Goal: Task Accomplishment & Management: Complete application form

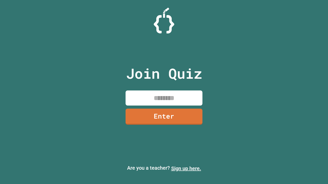
click at [186, 169] on link "Sign up here." at bounding box center [186, 169] width 30 height 6
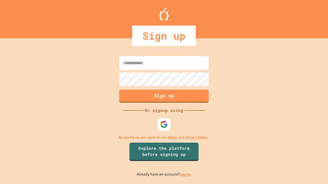
click at [186, 175] on link "Log in." at bounding box center [186, 174] width 12 height 5
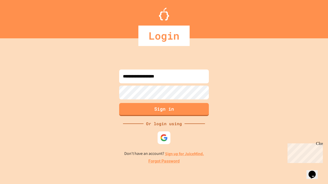
type input "**********"
